Goal: Navigation & Orientation: Find specific page/section

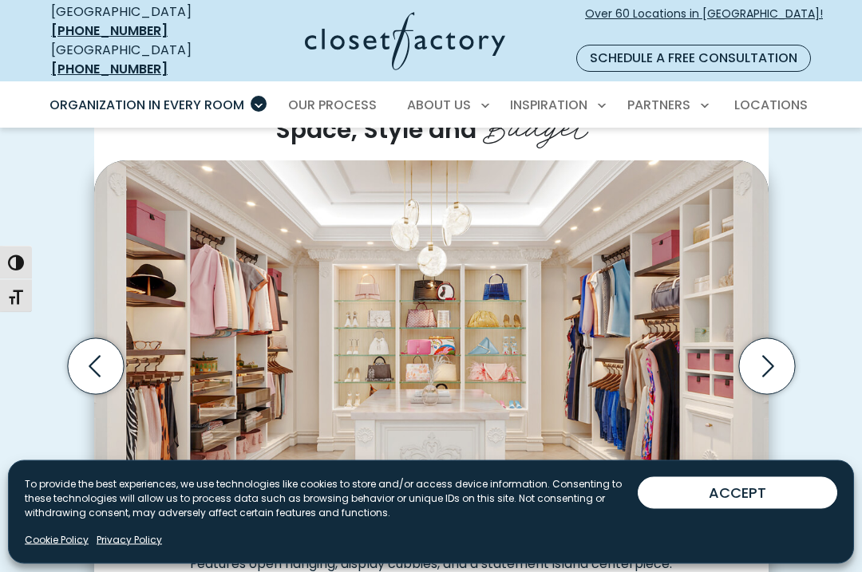
scroll to position [433, 0]
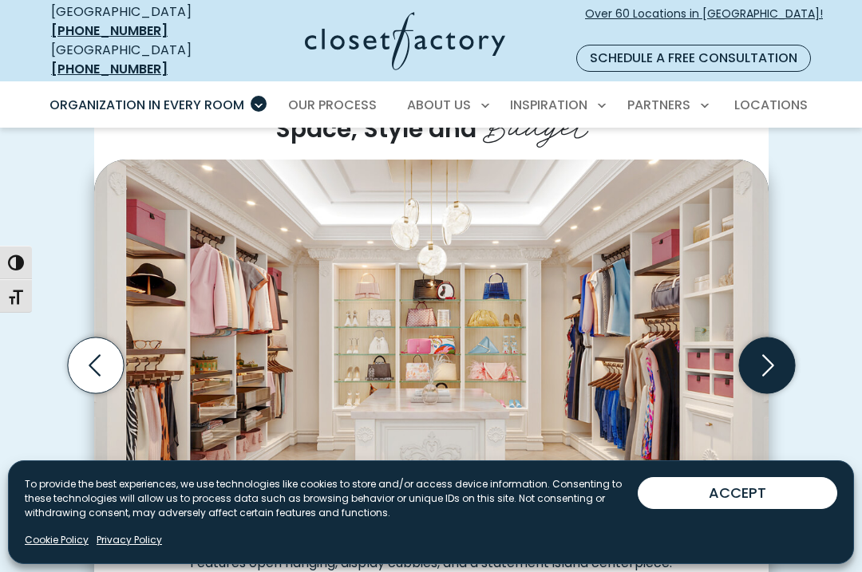
click at [783, 338] on icon "Next slide" at bounding box center [766, 366] width 56 height 56
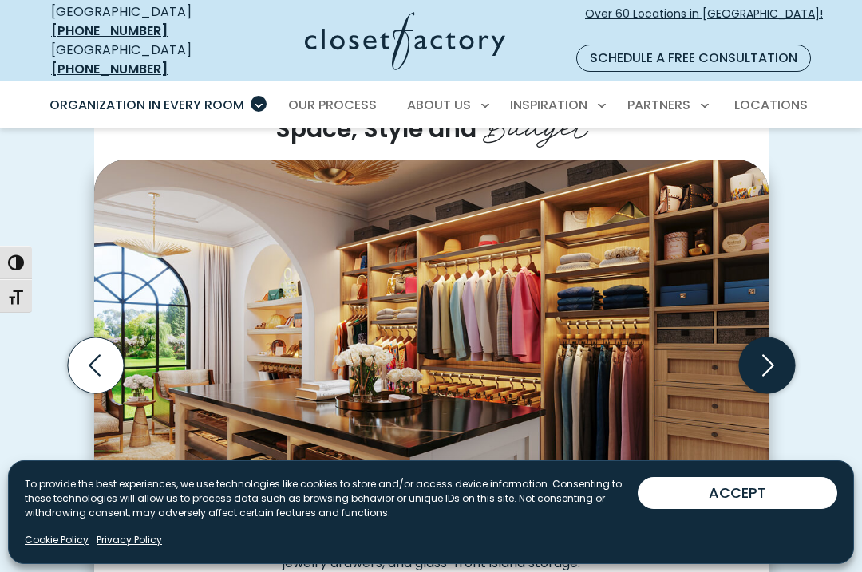
click at [773, 342] on icon "Next slide" at bounding box center [766, 366] width 56 height 56
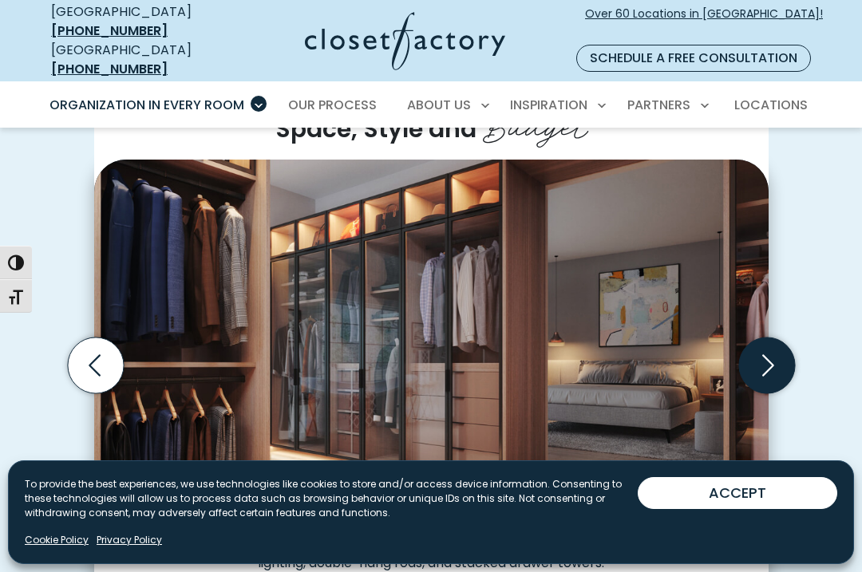
click at [776, 348] on icon "Next slide" at bounding box center [766, 366] width 56 height 56
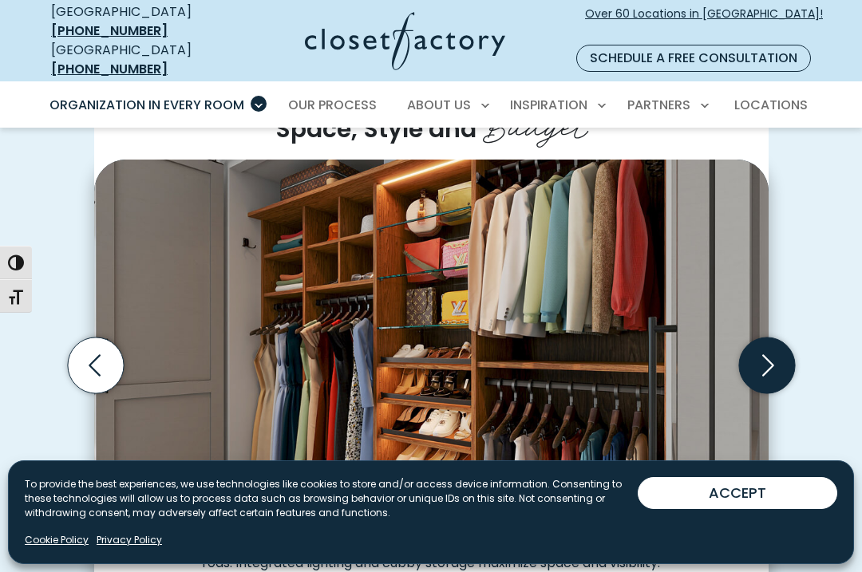
click at [784, 338] on icon "Next slide" at bounding box center [766, 366] width 56 height 56
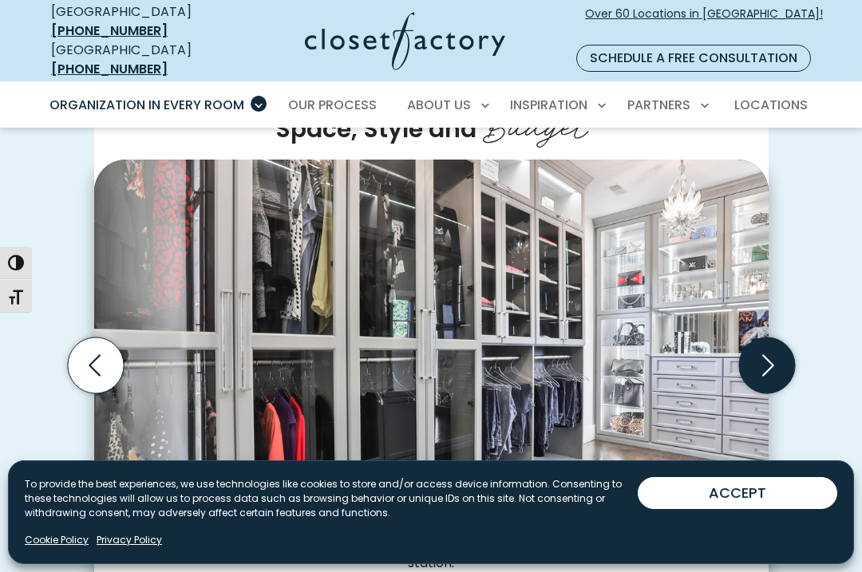
click at [786, 338] on icon "Next slide" at bounding box center [766, 366] width 56 height 56
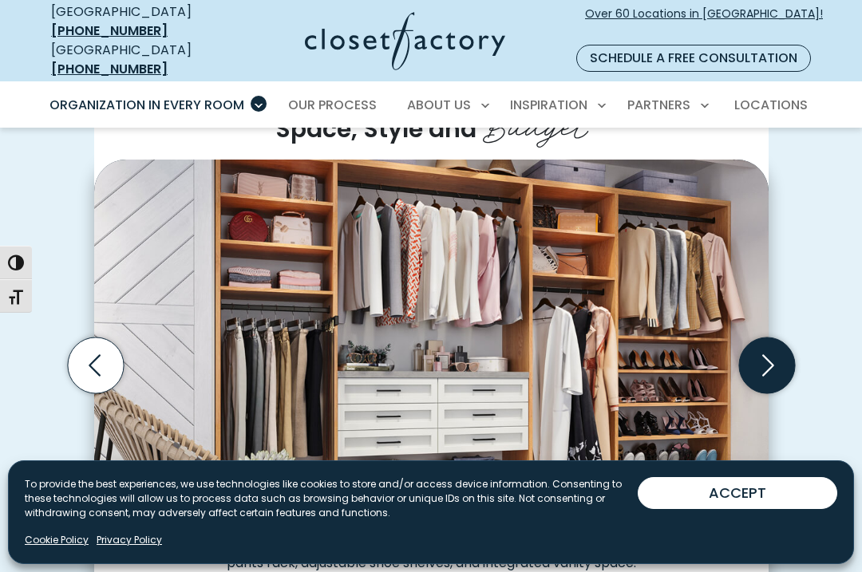
click at [780, 338] on icon "Next slide" at bounding box center [766, 366] width 56 height 56
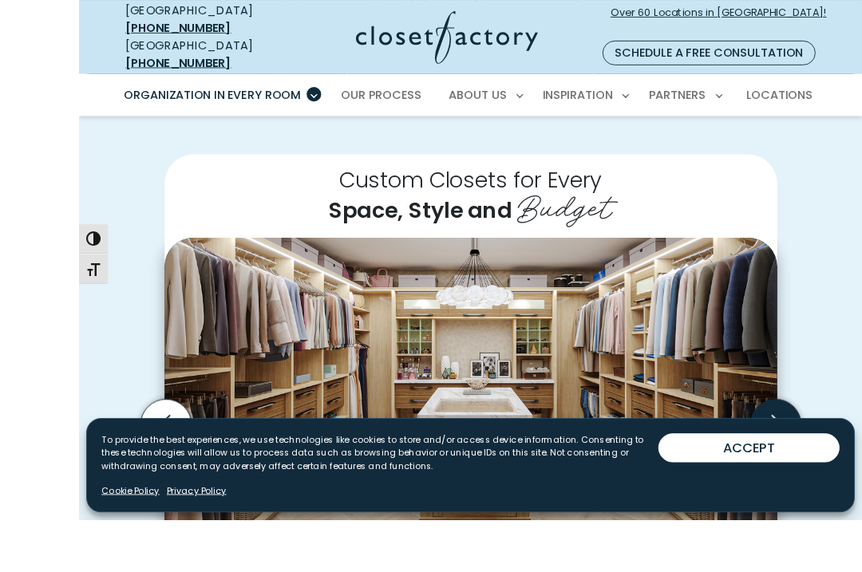
scroll to position [409, 0]
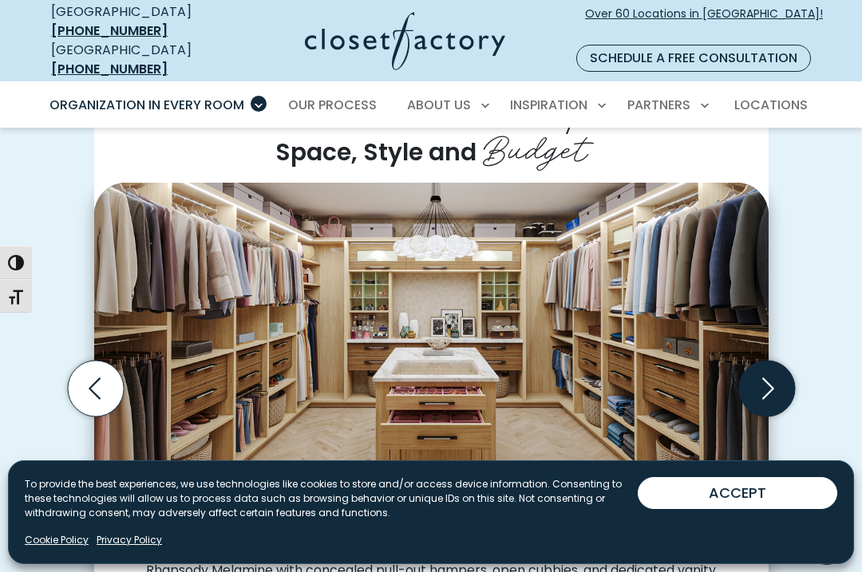
click at [769, 361] on icon "Next slide" at bounding box center [766, 389] width 56 height 56
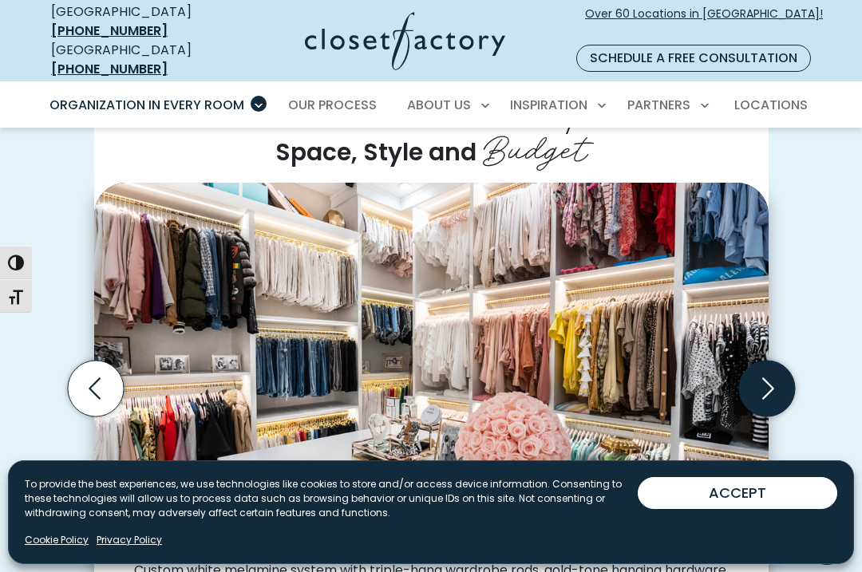
click at [774, 361] on icon "Next slide" at bounding box center [766, 389] width 56 height 56
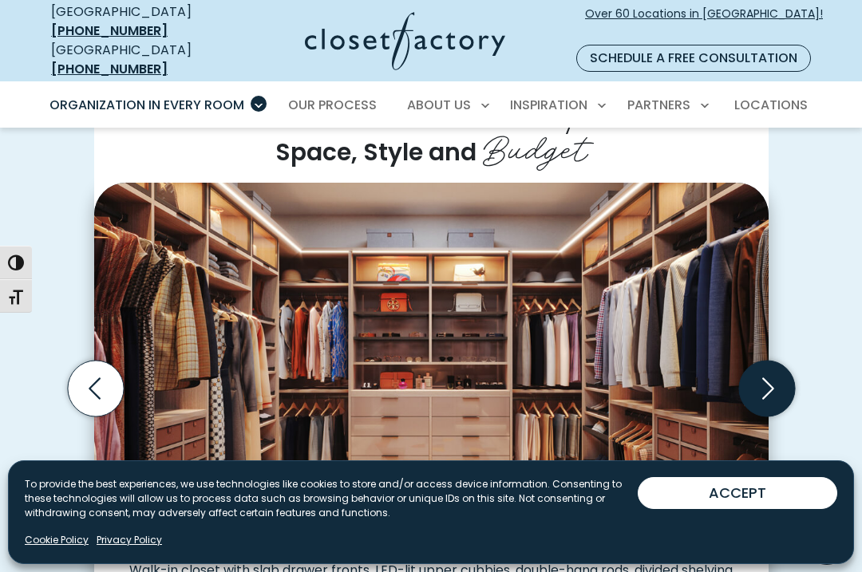
click at [776, 361] on icon "Next slide" at bounding box center [766, 389] width 56 height 56
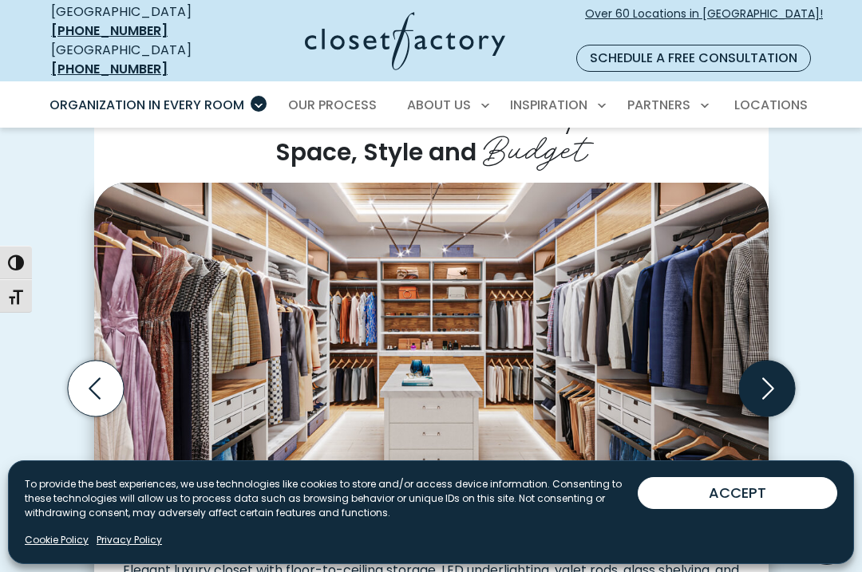
click at [772, 361] on icon "Next slide" at bounding box center [766, 389] width 56 height 56
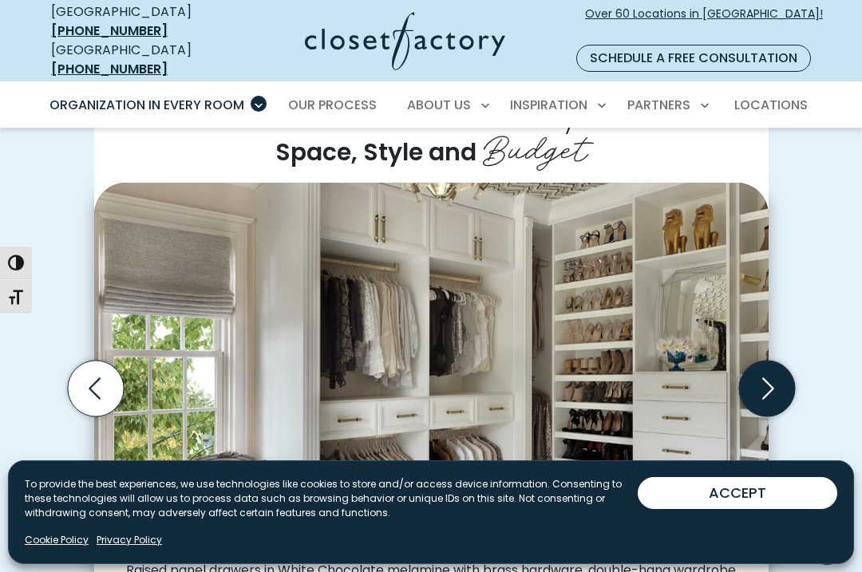
click at [781, 361] on icon "Next slide" at bounding box center [766, 389] width 56 height 56
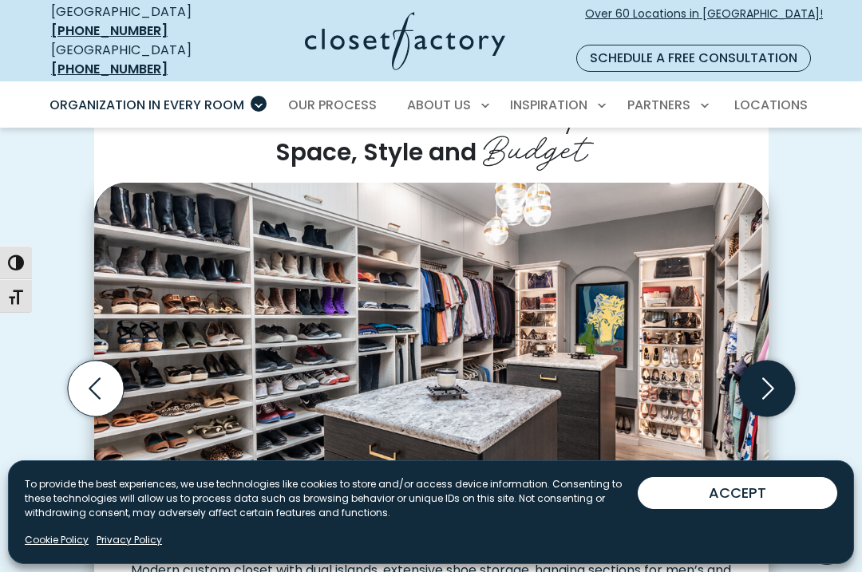
click at [780, 361] on icon "Next slide" at bounding box center [766, 389] width 56 height 56
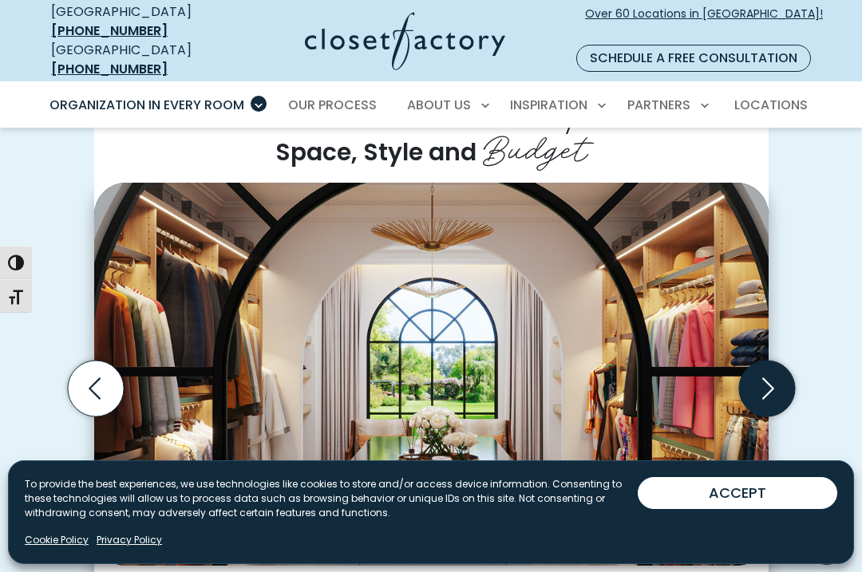
click at [776, 361] on icon "Next slide" at bounding box center [766, 389] width 56 height 56
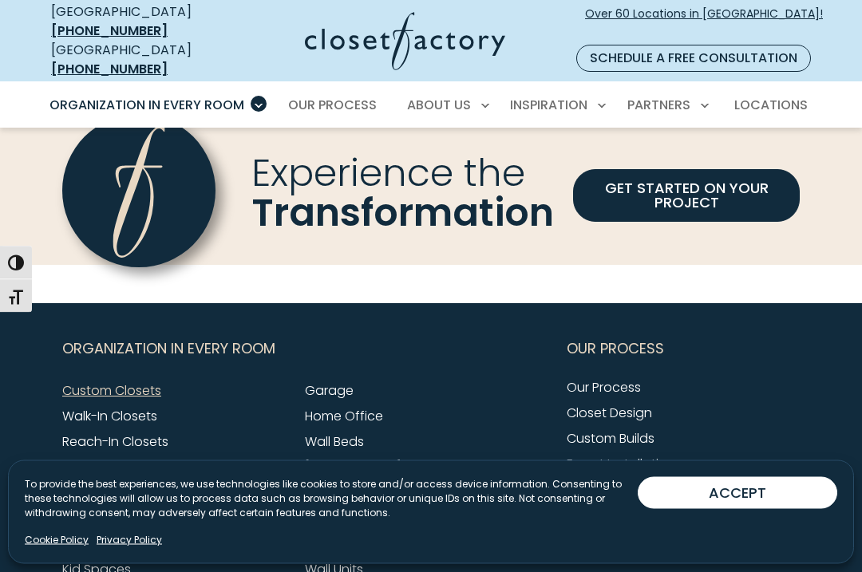
scroll to position [4794, 0]
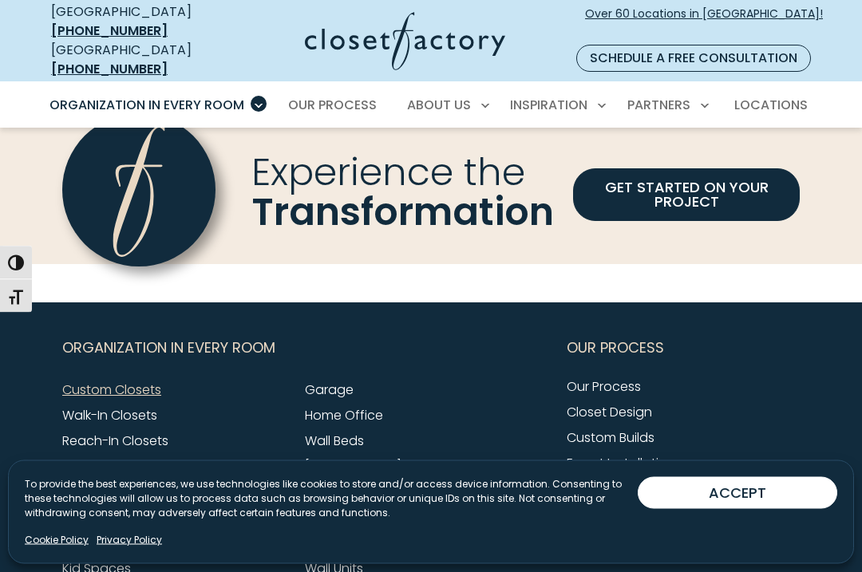
click at [128, 458] on link "Dressing Room" at bounding box center [108, 467] width 93 height 18
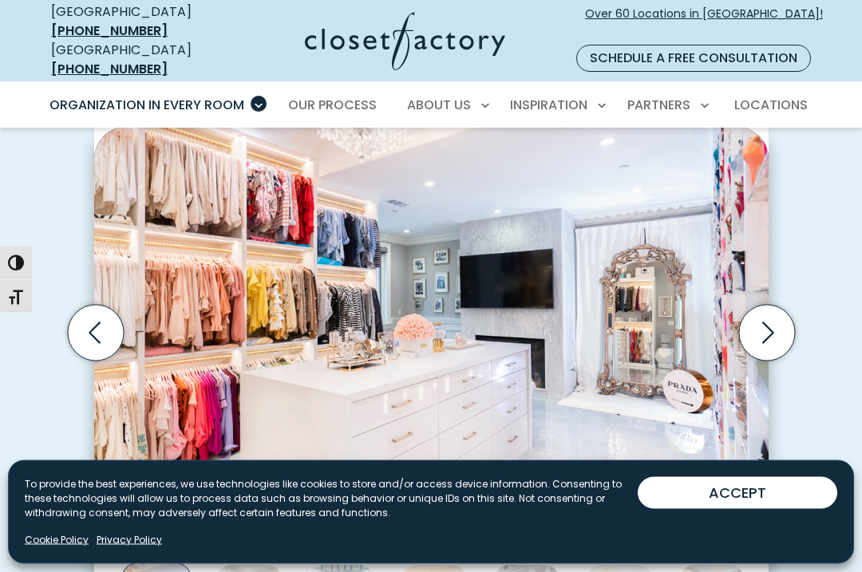
scroll to position [421, 0]
